Goal: Transaction & Acquisition: Subscribe to service/newsletter

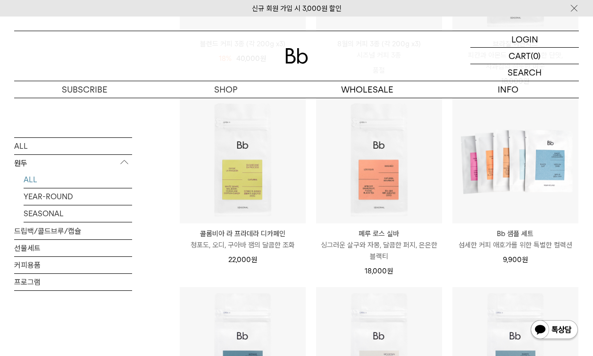
scroll to position [136, 0]
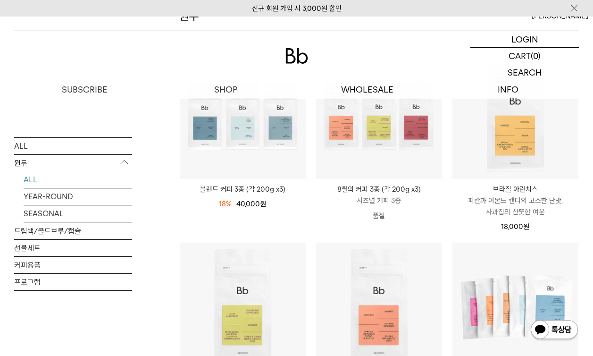
click at [524, 212] on p "피칸과 아몬드 캔디의 고소한 단맛, 사과칩의 산뜻한 여운" at bounding box center [516, 206] width 126 height 23
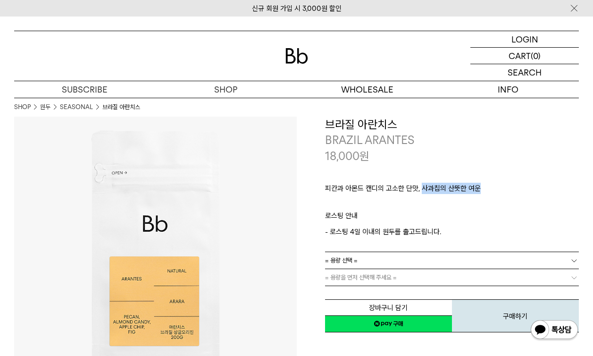
drag, startPoint x: 423, startPoint y: 186, endPoint x: 494, endPoint y: 186, distance: 71.8
click at [494, 186] on p "피칸과 아몬드 캔디의 고소한 단맛, 사과칩의 산뜻한 여운" at bounding box center [452, 191] width 254 height 16
click at [514, 217] on p "로스팅 안내" at bounding box center [452, 218] width 254 height 16
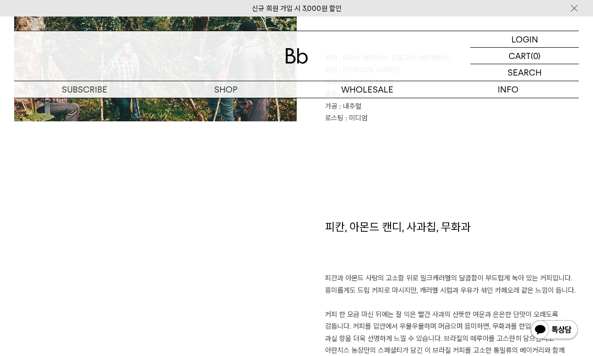
scroll to position [522, 0]
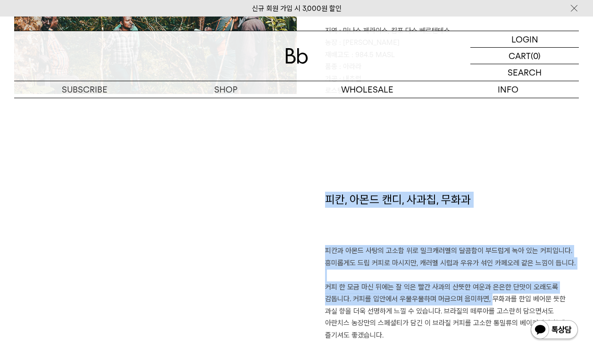
drag, startPoint x: 332, startPoint y: 197, endPoint x: 489, endPoint y: 309, distance: 192.2
click at [487, 299] on div "피칸, 아몬드 캔디, 사과칩, 무화과 피칸과 아몬드 사탕의 고소함 위로 밀크캐러멜의 달콤함이 부드럽게 녹아 있는 커피입니다. 흥미롭게도 드립 …" at bounding box center [438, 299] width 283 height 215
click at [489, 309] on p "피칸과 아몬드 사탕의 고소함 위로 밀크캐러멜의 달콤함이 부드럽게 녹아 있는 커피입니다. 흥미롭게도 드립 커피로 마시지만, 캐러멜 시럽과 우유가…" at bounding box center [452, 293] width 254 height 96
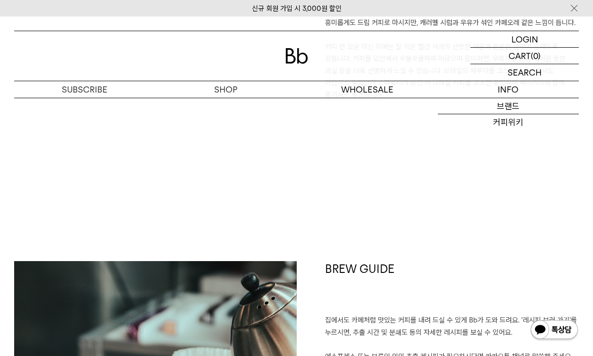
scroll to position [1049, 0]
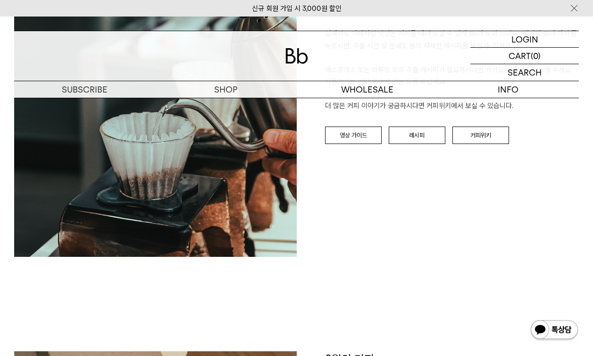
click at [342, 260] on div "BREW GUIDE 집에서도 카페처럼 맛있는 커피를 내려 드실 ﻿수 있게 Bb가 도와 드려요. '레시피 보러 가기'를 누르시면, 추출 시간 및…" at bounding box center [296, 163] width 565 height 377
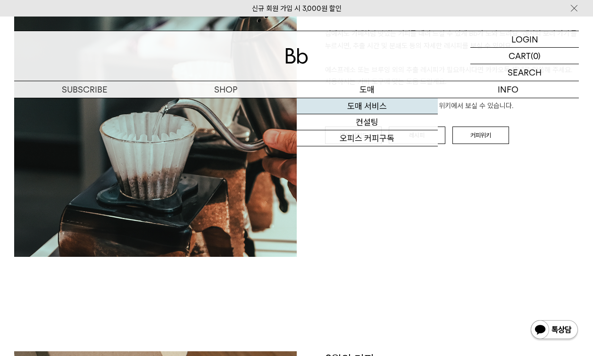
click at [382, 105] on link "도매 서비스" at bounding box center [367, 106] width 141 height 16
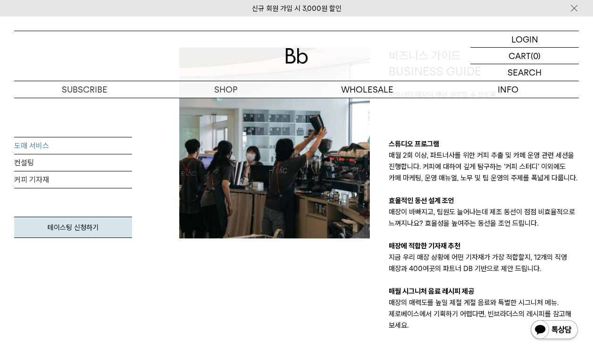
scroll to position [1176, 0]
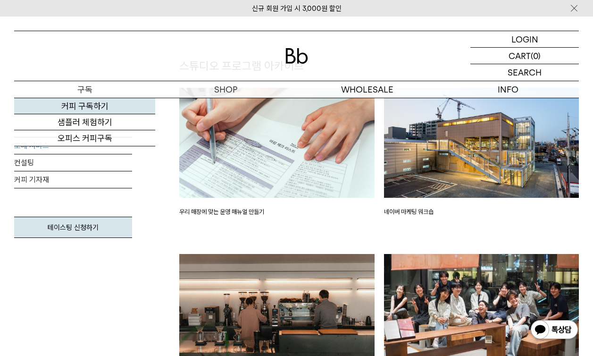
click at [89, 101] on link "커피 구독하기" at bounding box center [84, 106] width 141 height 16
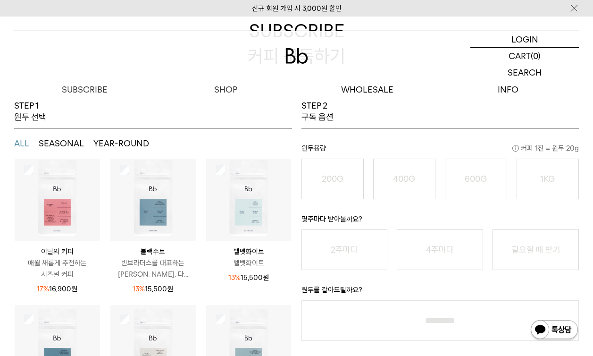
scroll to position [68, 0]
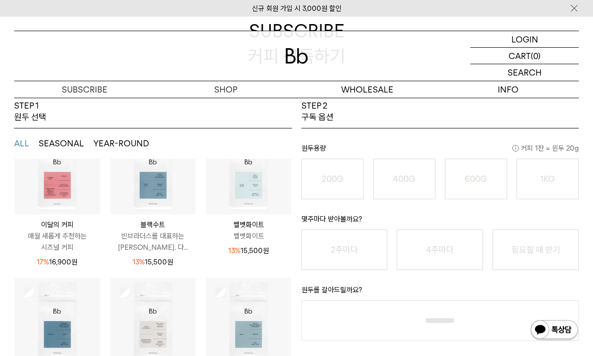
click at [76, 240] on p "매월 새롭게 추천하는 시즈널 커피" at bounding box center [57, 241] width 85 height 23
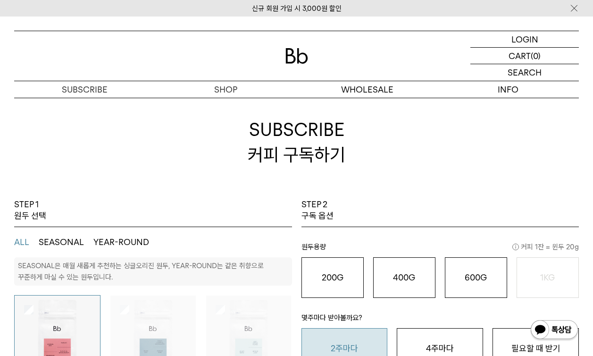
scroll to position [0, 0]
